Goal: Transaction & Acquisition: Purchase product/service

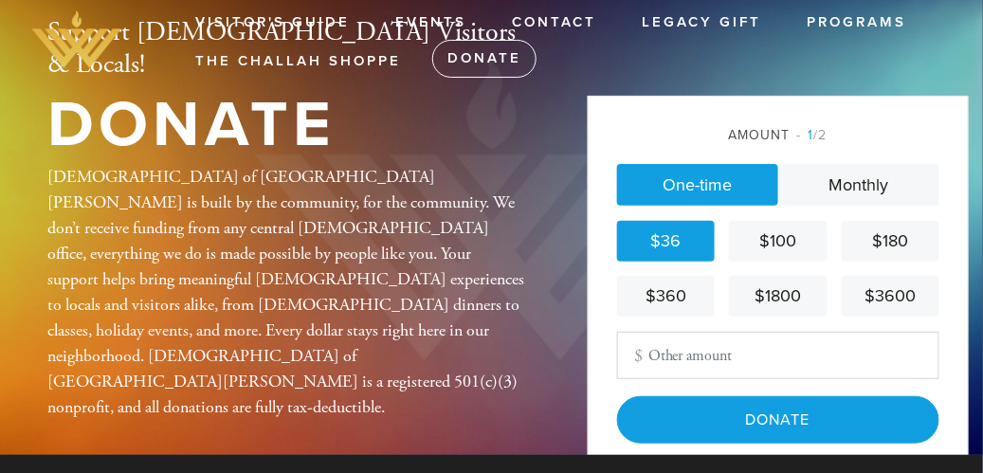
scroll to position [49, 0]
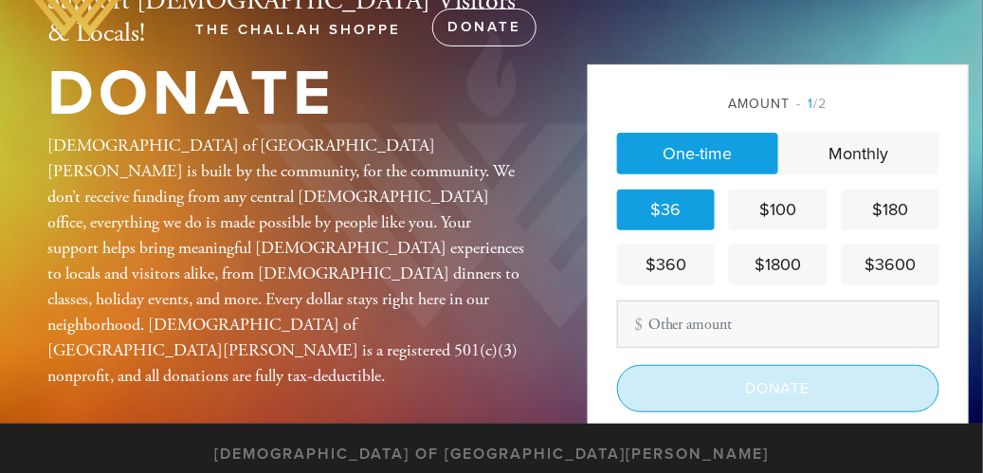
click at [772, 411] on input "Donate" at bounding box center [778, 388] width 322 height 47
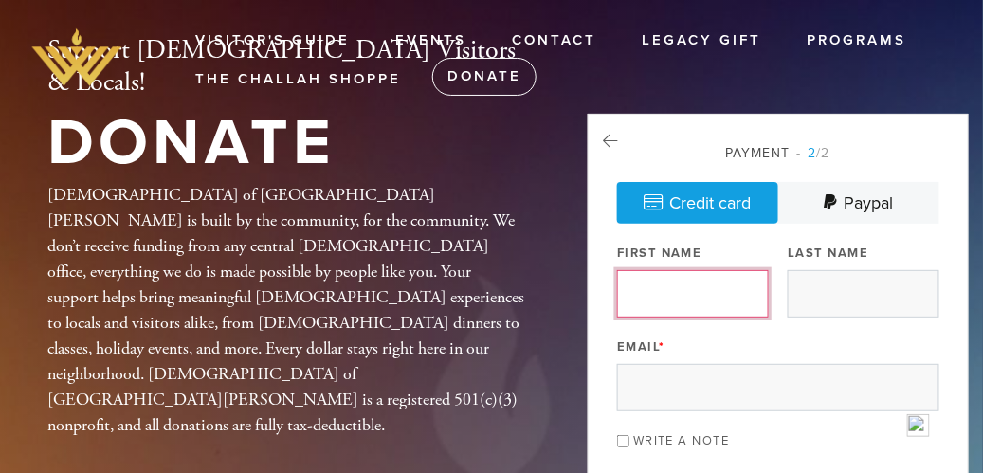
click at [691, 298] on input "First Name" at bounding box center [693, 293] width 152 height 47
type input "jack"
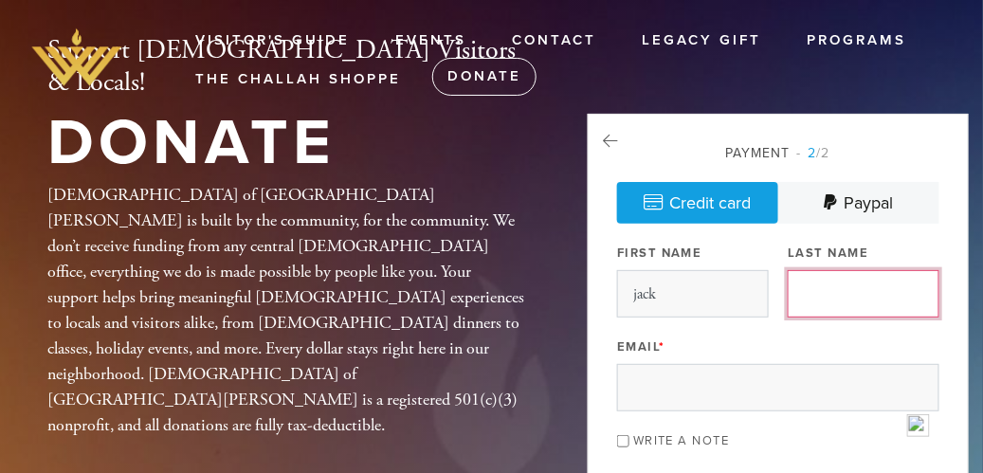
click at [808, 305] on input "Last Name" at bounding box center [864, 293] width 152 height 47
type input "[PERSON_NAME]"
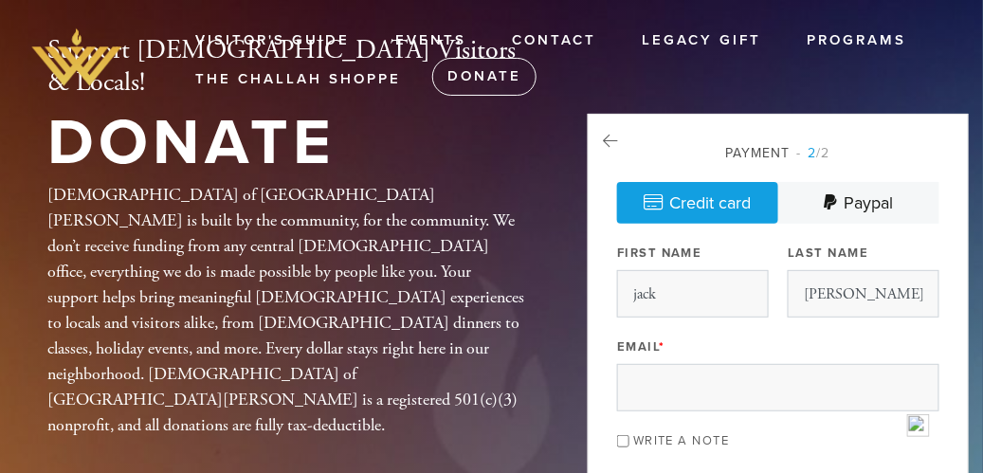
click at [704, 379] on div "Email *" at bounding box center [778, 372] width 322 height 79
click at [689, 392] on div "Email *" at bounding box center [778, 372] width 322 height 79
click at [687, 366] on div "Email *" at bounding box center [778, 372] width 322 height 79
click at [728, 362] on div "Email *" at bounding box center [778, 372] width 322 height 79
click at [775, 365] on div "Email *" at bounding box center [778, 372] width 322 height 79
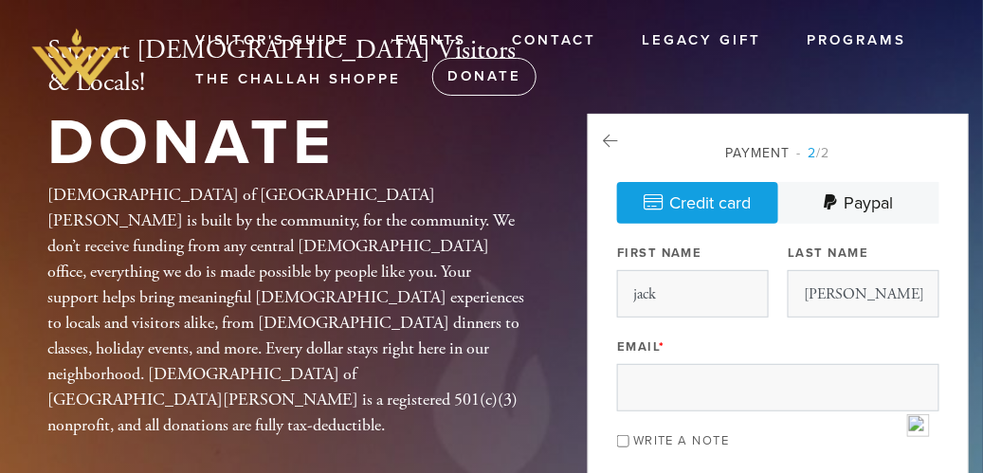
click at [802, 368] on div "Email *" at bounding box center [778, 372] width 322 height 79
drag, startPoint x: 833, startPoint y: 366, endPoint x: 815, endPoint y: 382, distance: 24.2
click at [832, 368] on div "Email *" at bounding box center [778, 372] width 322 height 79
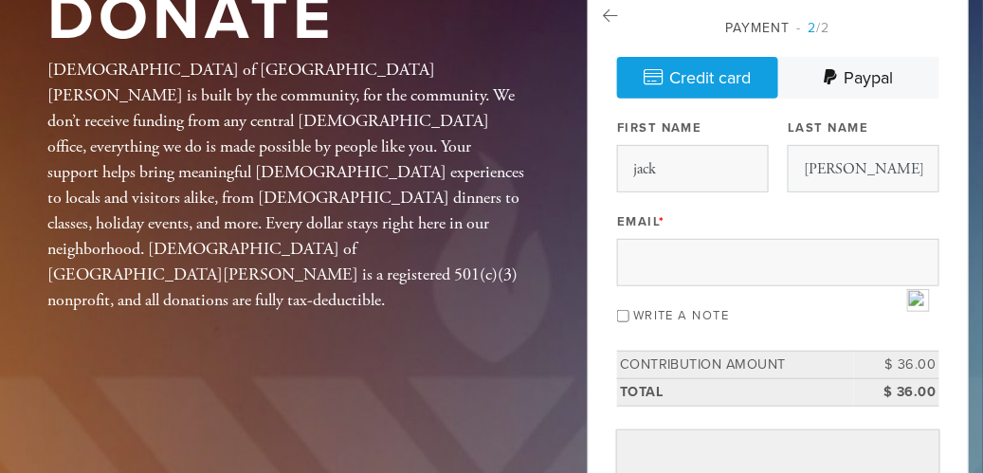
scroll to position [169, 0]
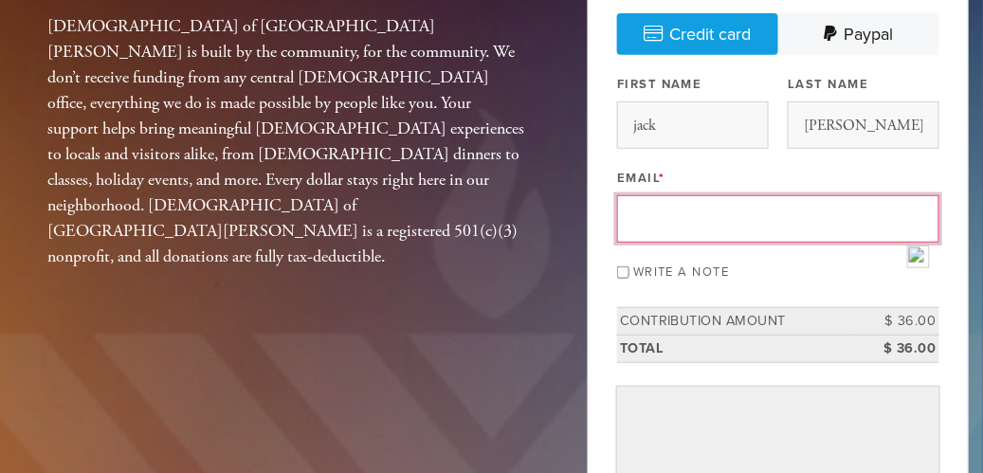
click at [667, 243] on input "Email *" at bounding box center [778, 218] width 322 height 47
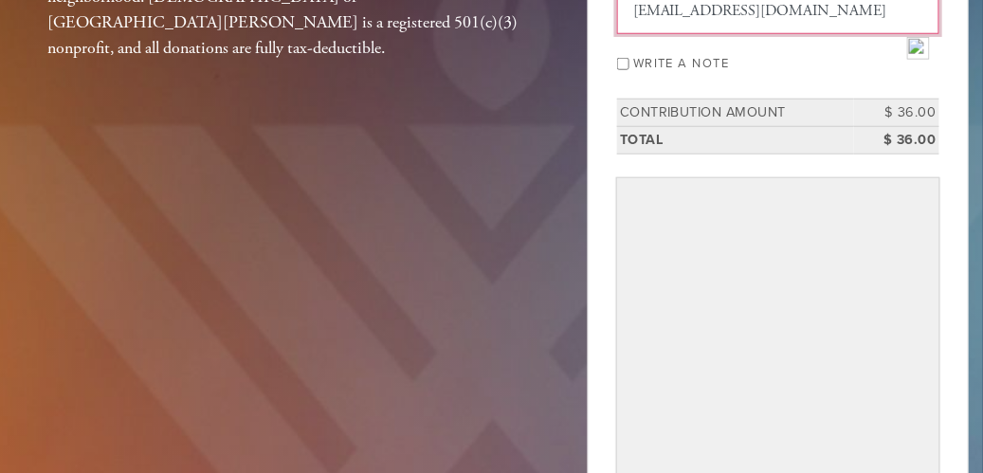
scroll to position [379, 0]
type input "corebiz55@gmail.com"
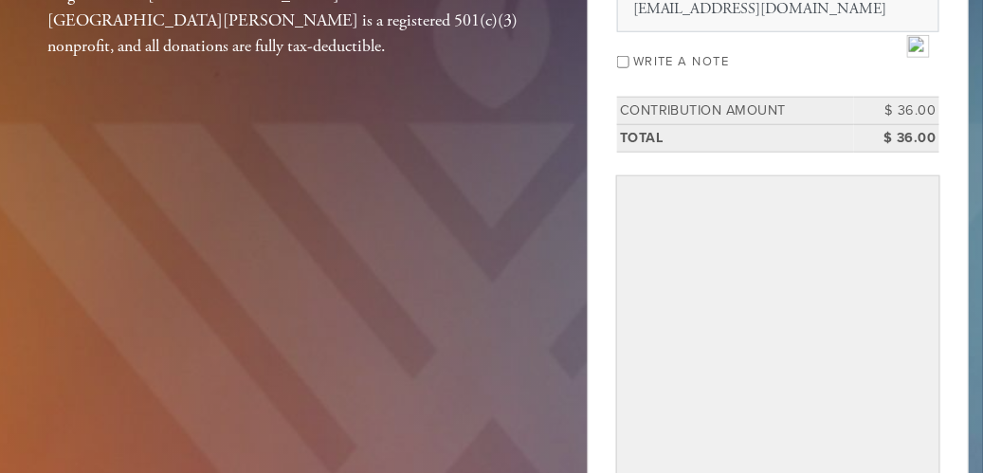
click at [621, 68] on input "Write a note" at bounding box center [623, 62] width 12 height 12
checkbox input "true"
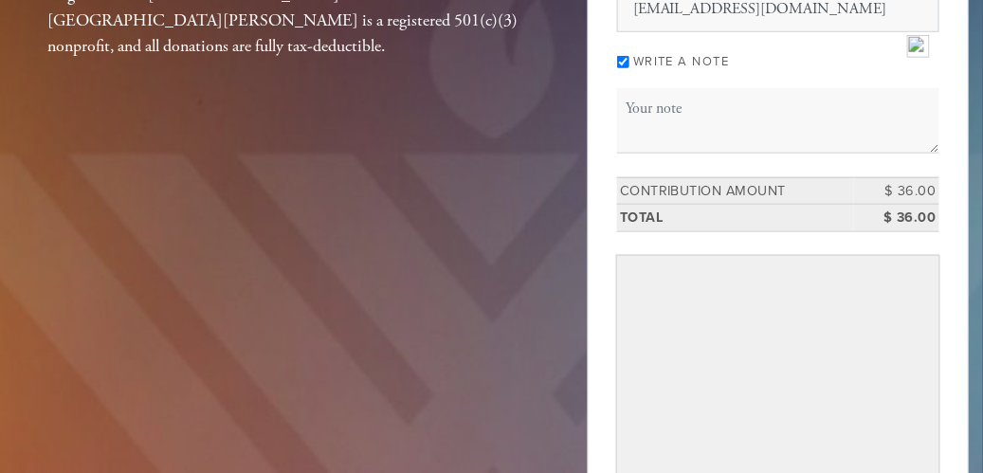
click at [705, 73] on div "Write a note" at bounding box center [778, 60] width 322 height 26
click at [746, 73] on div "Write a note" at bounding box center [778, 60] width 322 height 26
click at [705, 140] on div "Payment 2 /2 Credit card Paypal Payment Processor Pay Later Credit Card PayPal …" at bounding box center [778, 291] width 322 height 1055
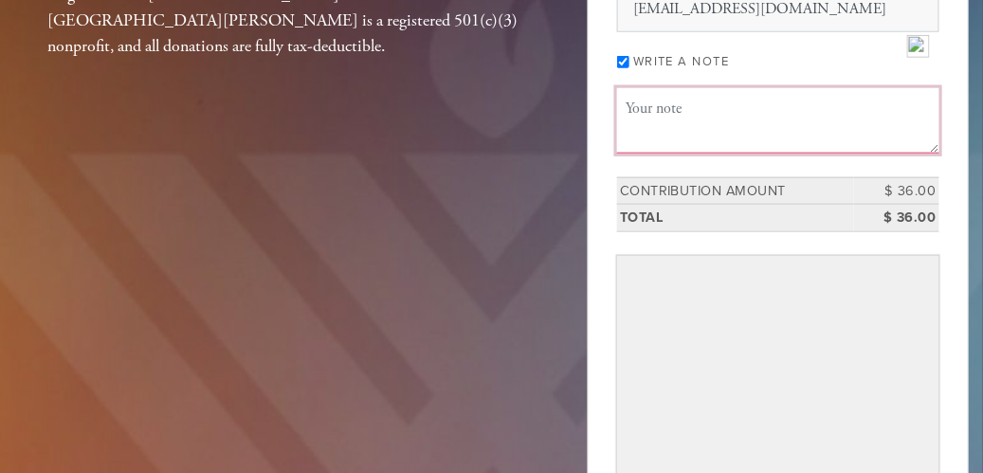
click at [699, 153] on textarea "Message or dedication" at bounding box center [778, 120] width 322 height 64
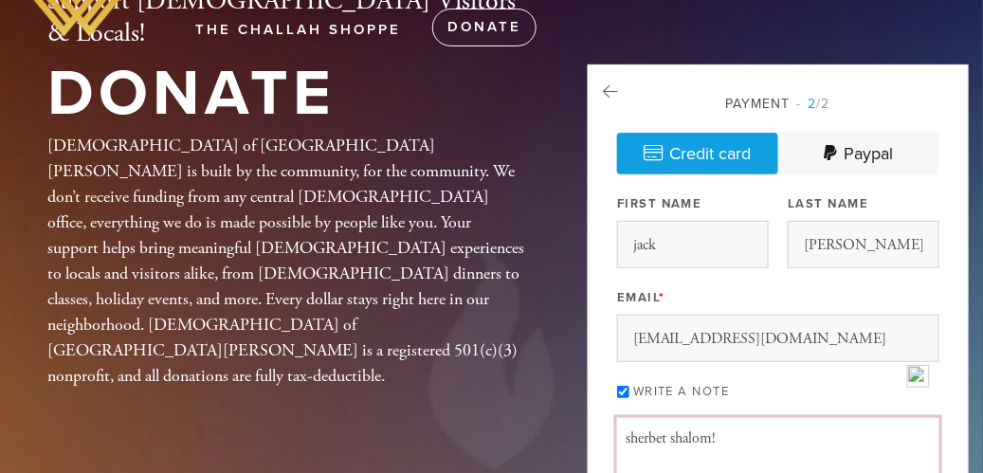
scroll to position [42, 0]
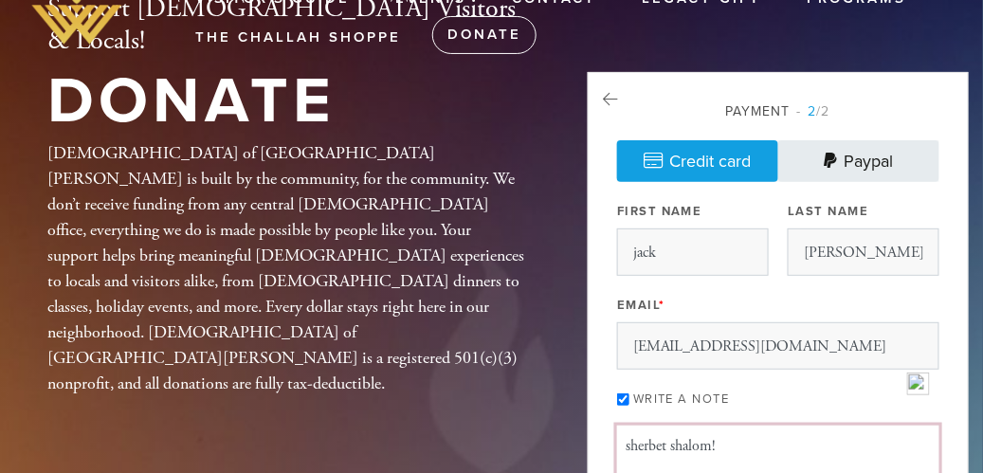
type textarea "sherbet shalom!"
click at [856, 160] on link "Paypal" at bounding box center [858, 161] width 161 height 42
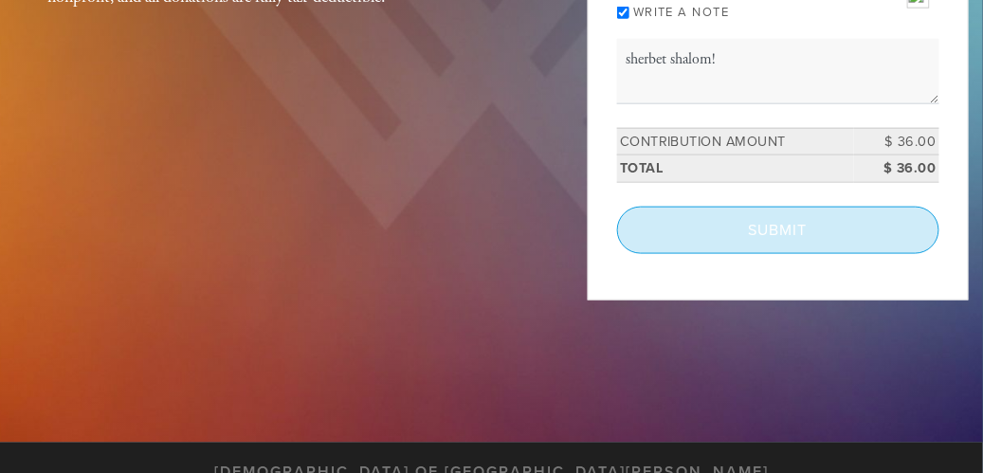
scroll to position [446, 0]
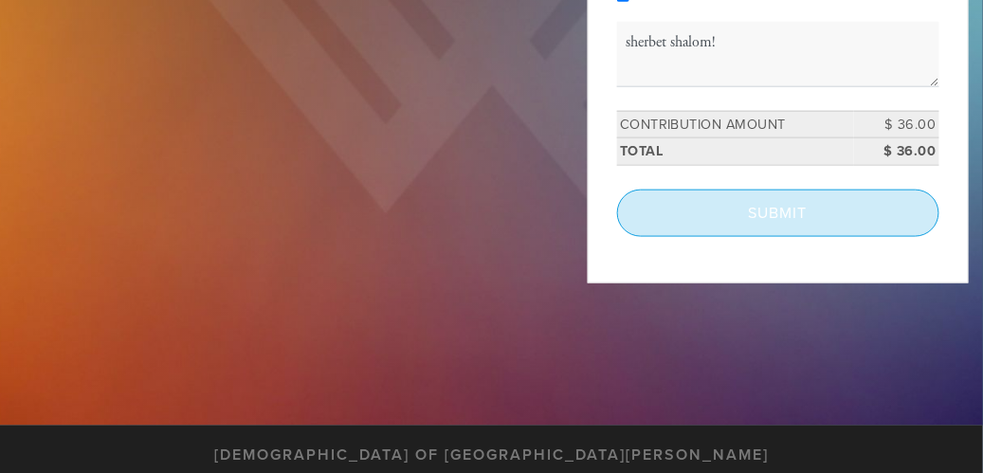
click at [779, 237] on input "Submit" at bounding box center [778, 213] width 322 height 47
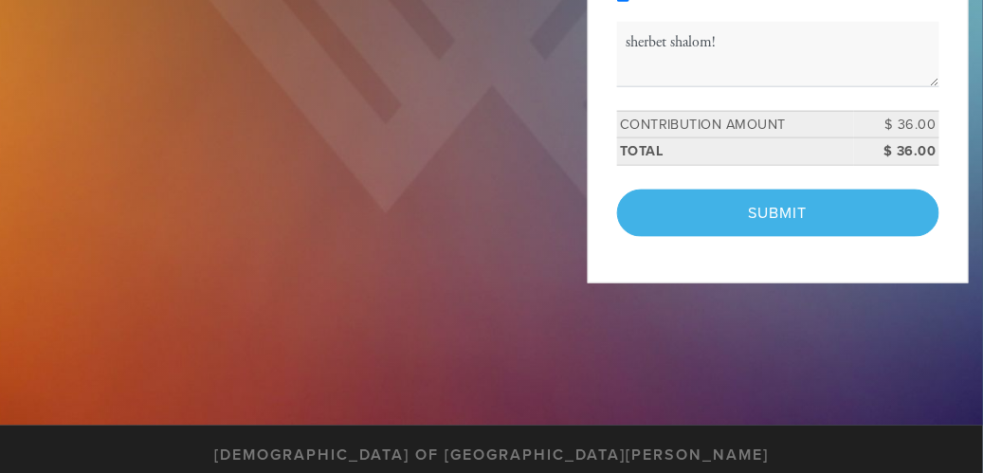
click at [779, 237] on div "< Previous Page Submit" at bounding box center [778, 213] width 322 height 47
